Goal: Navigation & Orientation: Find specific page/section

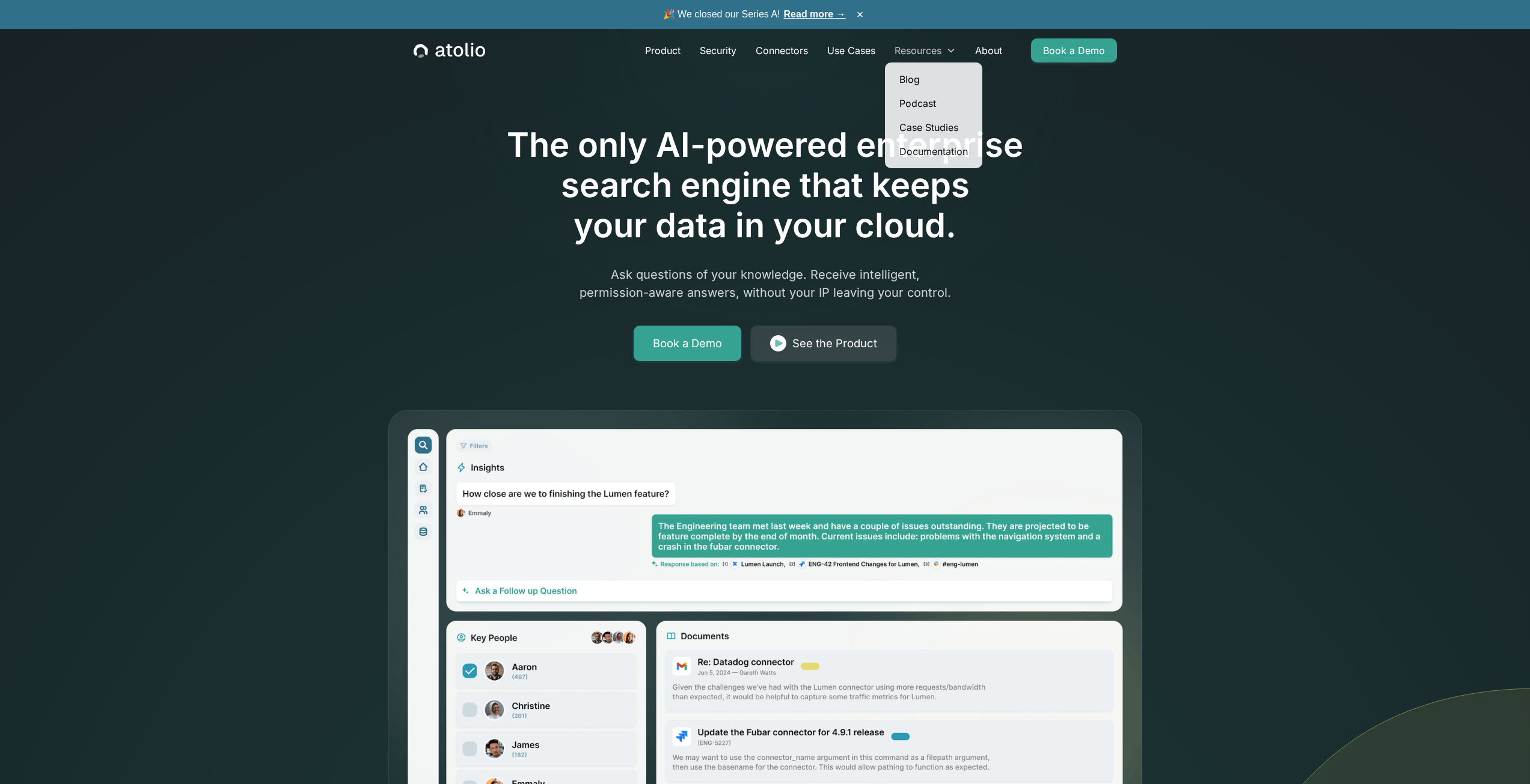
click at [947, 51] on icon at bounding box center [951, 50] width 10 height 10
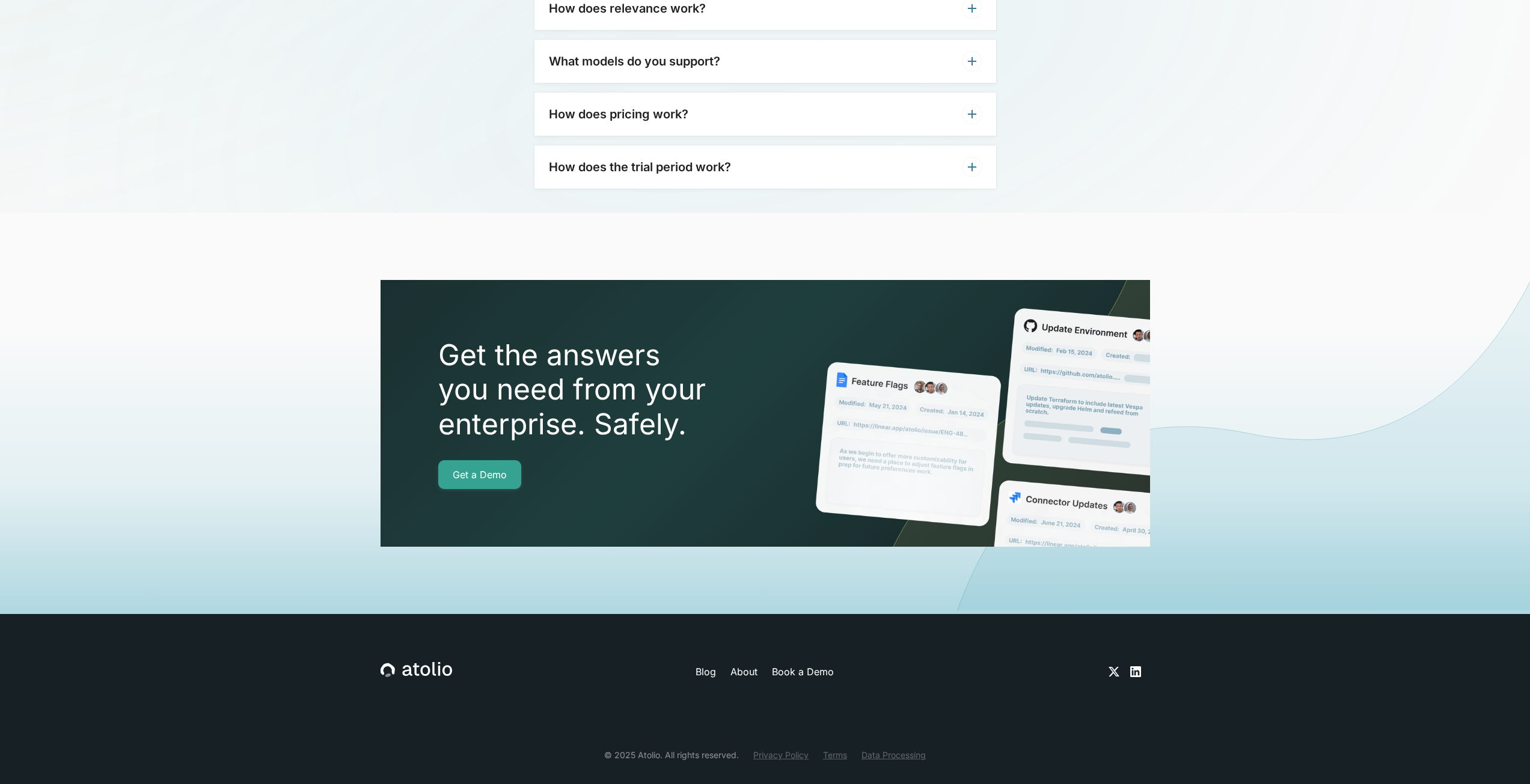
scroll to position [3996, 0]
click at [1137, 664] on icon at bounding box center [1135, 671] width 14 height 14
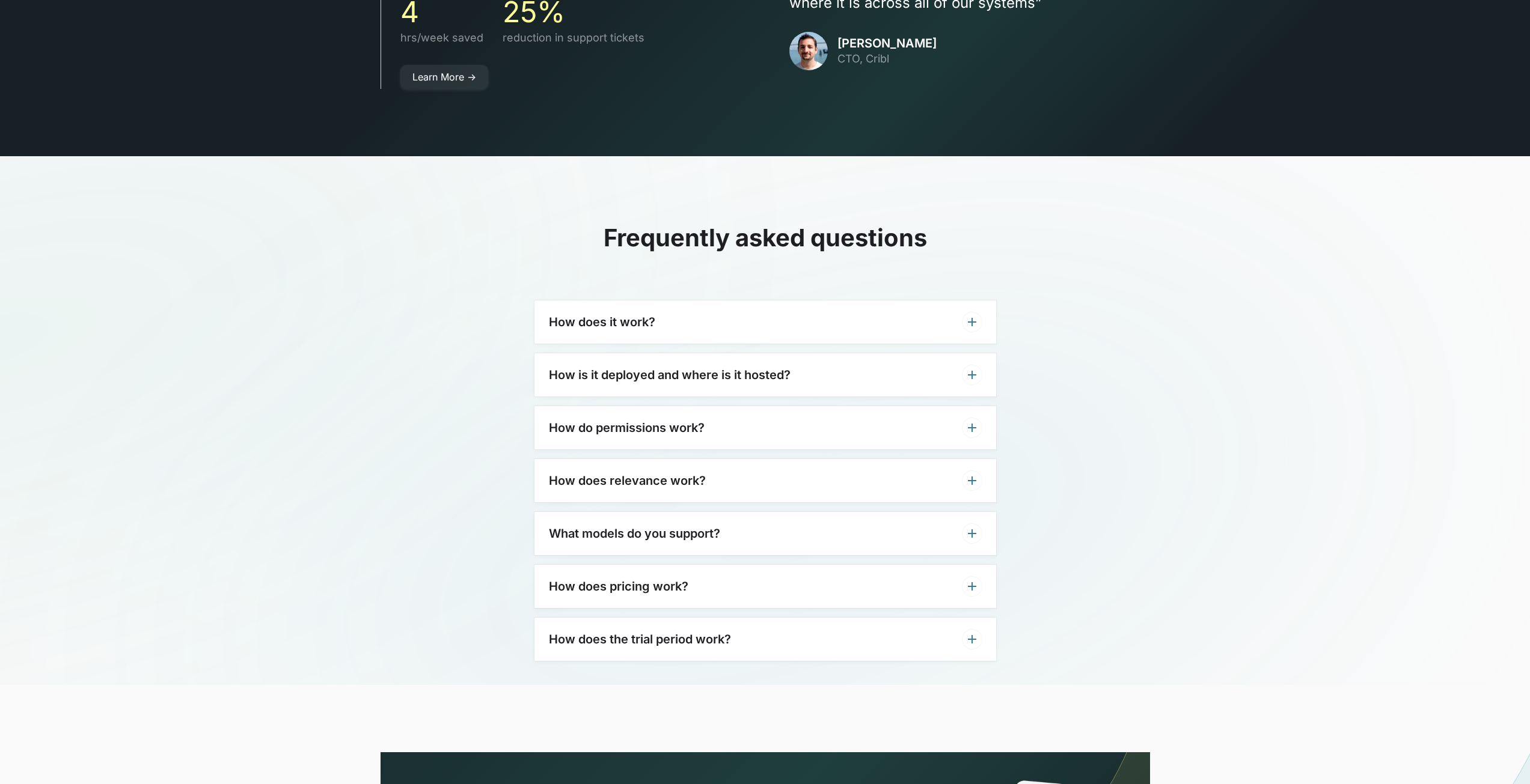
scroll to position [3906, 0]
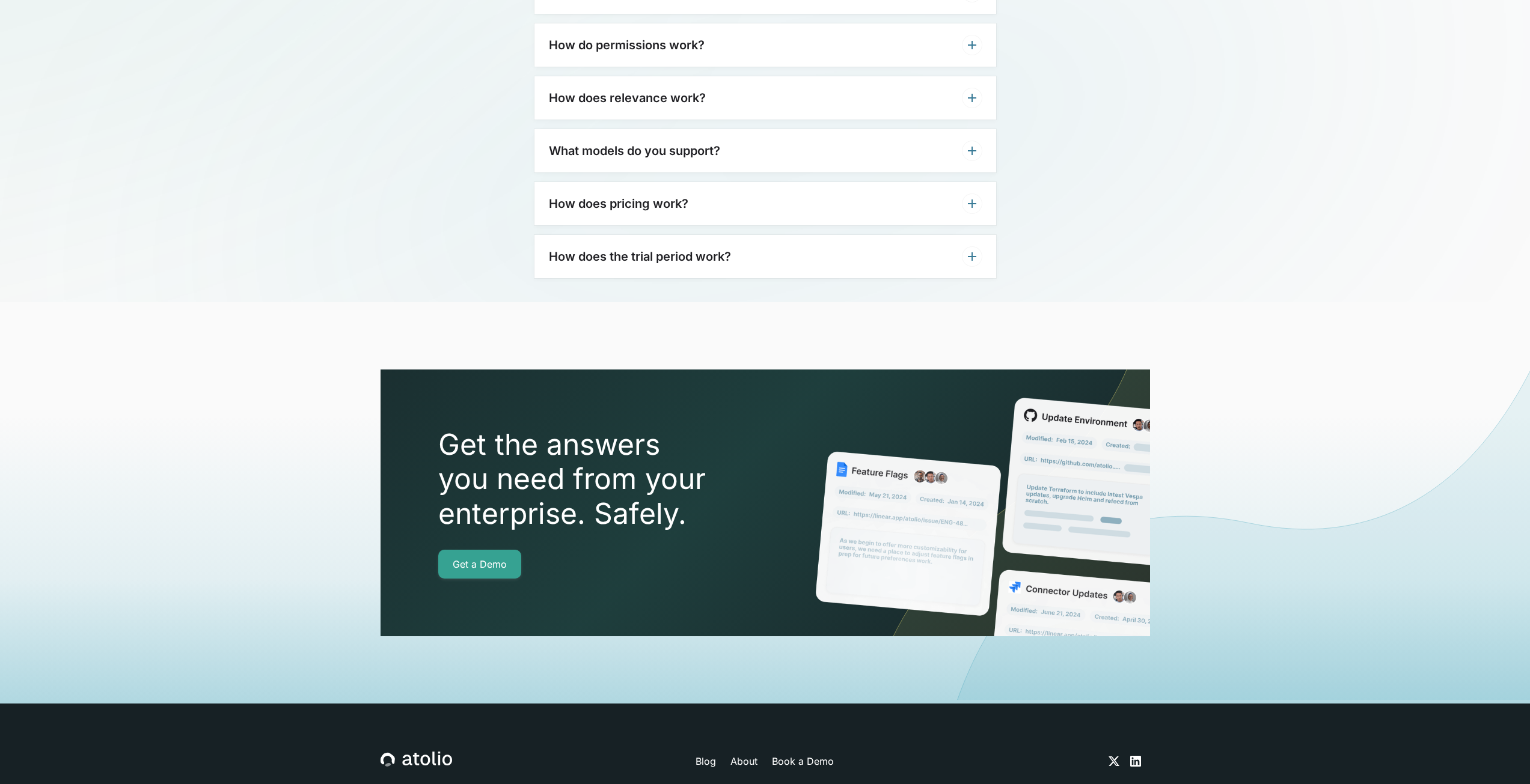
click at [1137, 756] on icon at bounding box center [1136, 761] width 11 height 11
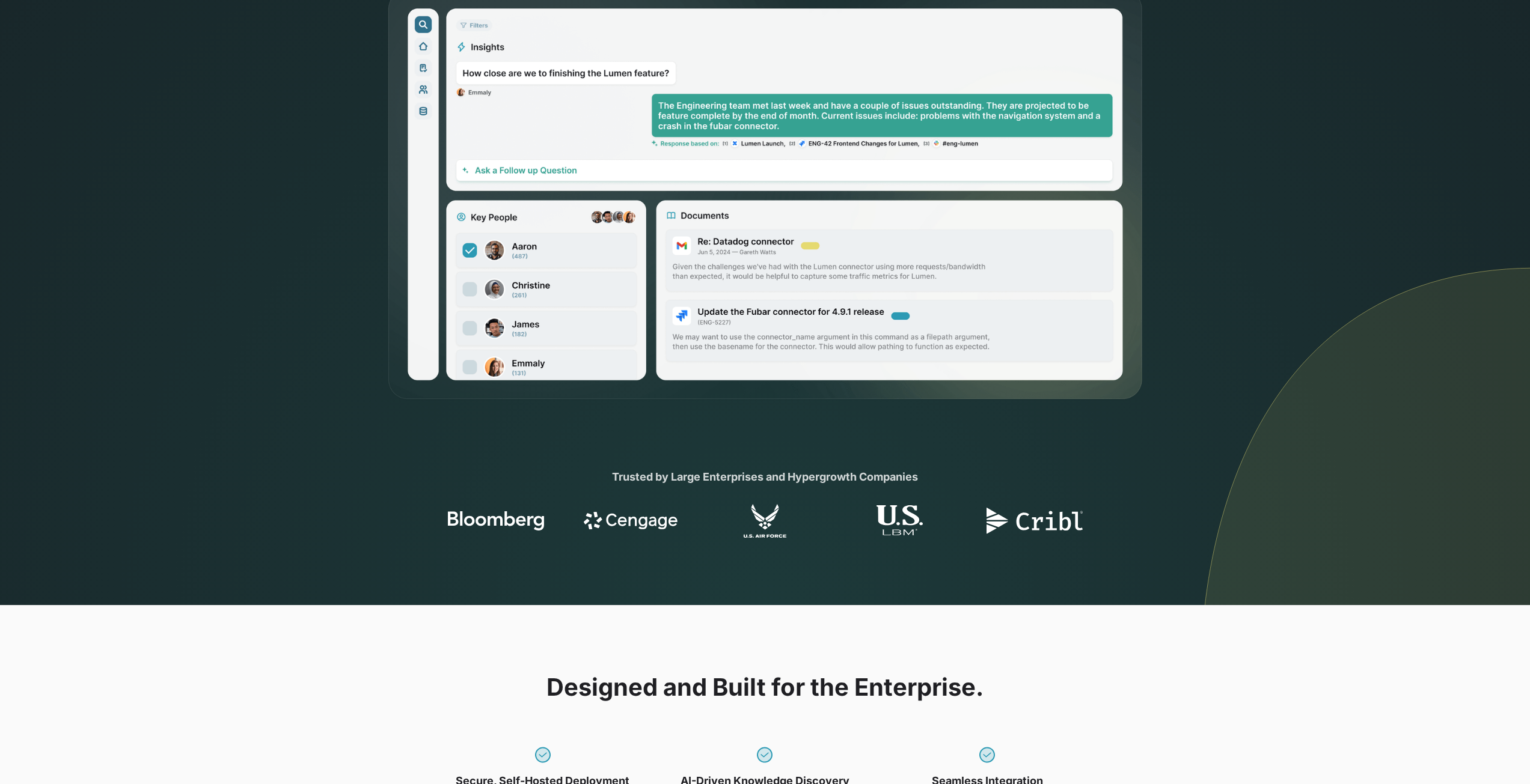
scroll to position [0, 0]
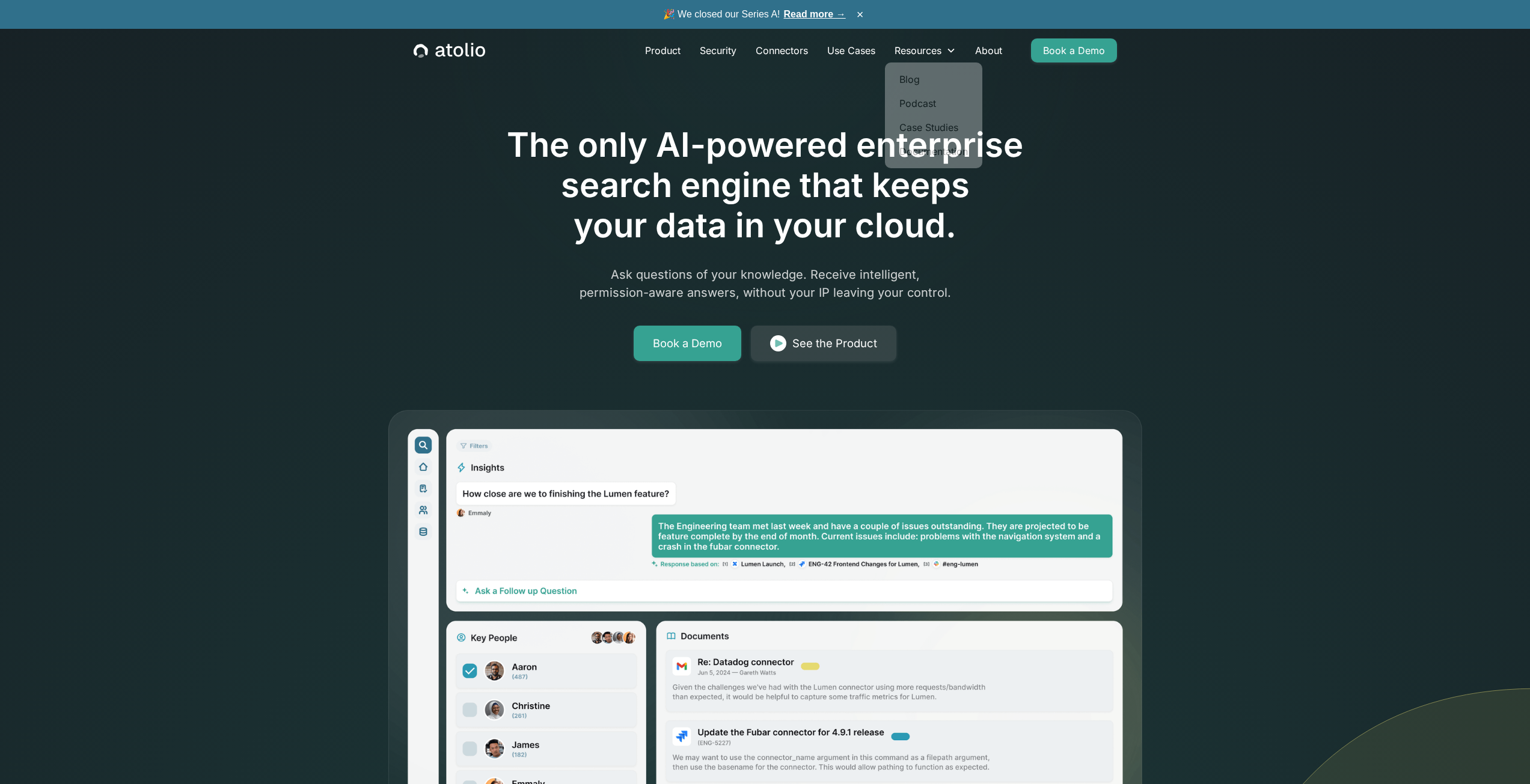
click at [996, 37] on div "Product Security Connectors Use Cases Resources Blog Podcast Case Studies Docum…" at bounding box center [765, 50] width 733 height 43
click at [999, 61] on link "About" at bounding box center [989, 50] width 47 height 24
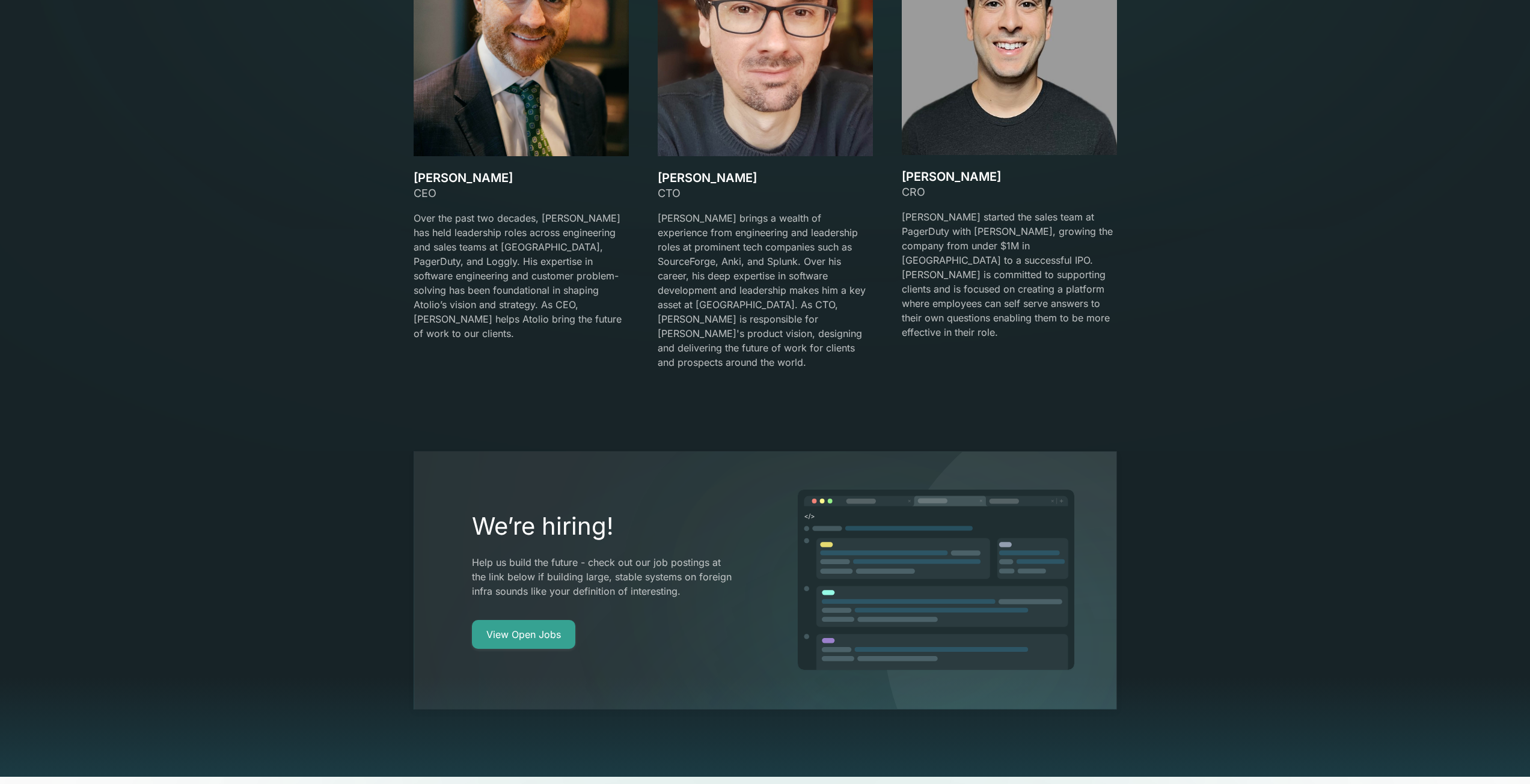
scroll to position [2283, 0]
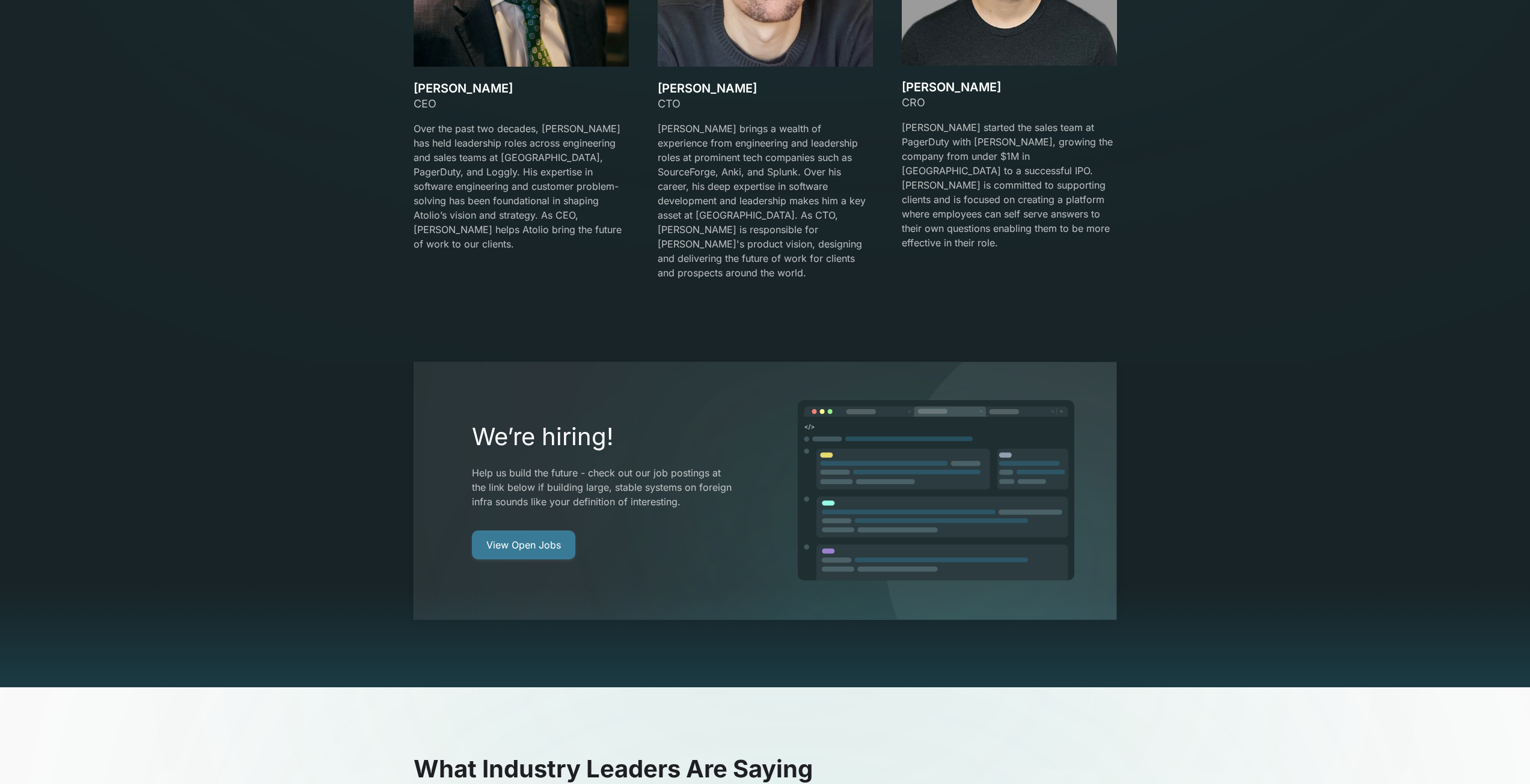
click at [506, 530] on link "View Open Jobs" at bounding box center [524, 545] width 104 height 29
